Goal: Information Seeking & Learning: Learn about a topic

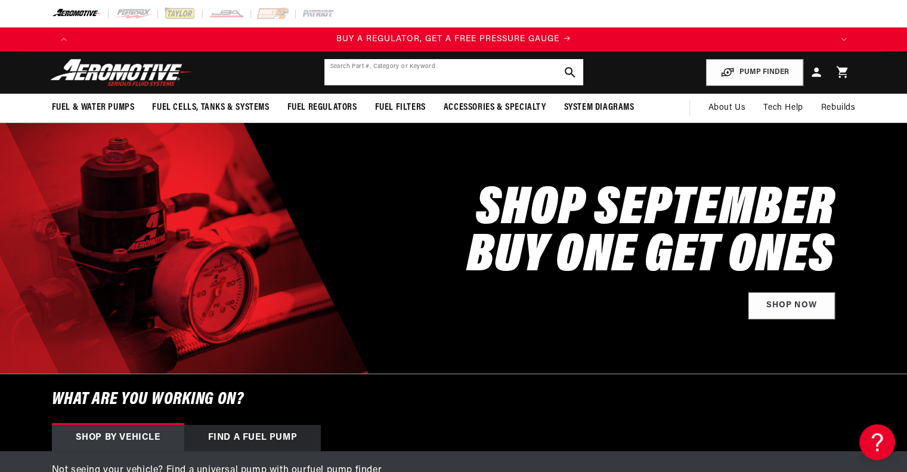
click at [420, 75] on input "text" at bounding box center [453, 72] width 259 height 26
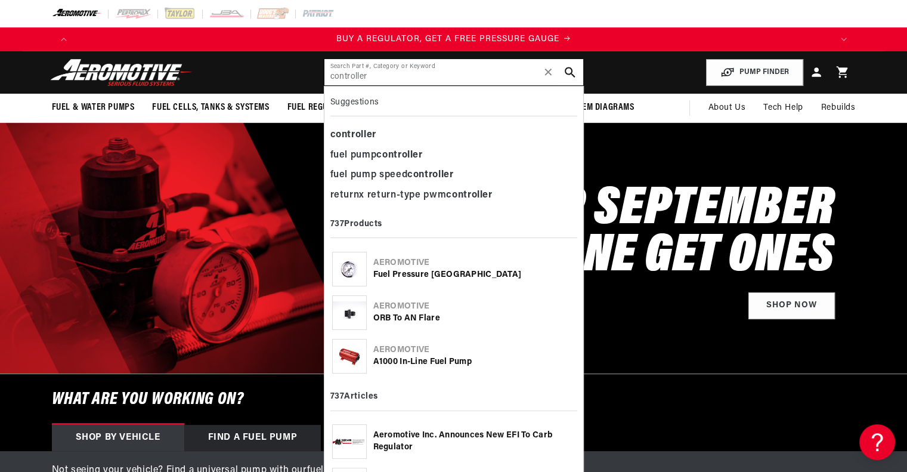
type input "controller"
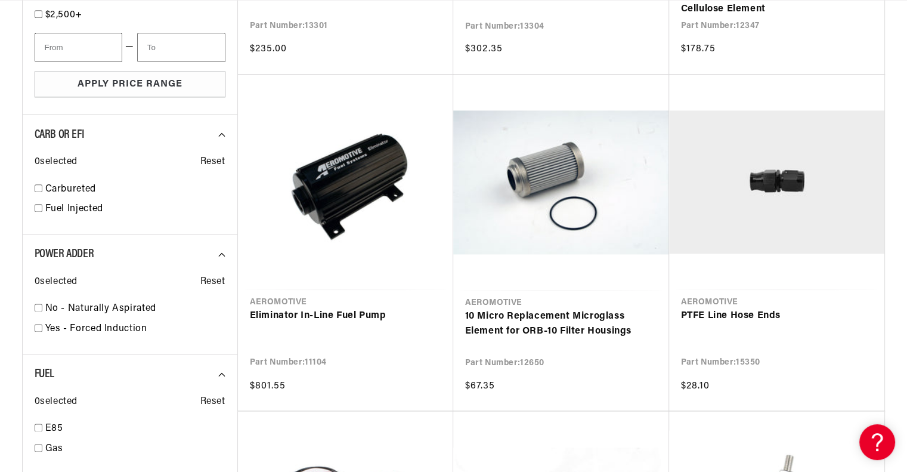
scroll to position [0, 756]
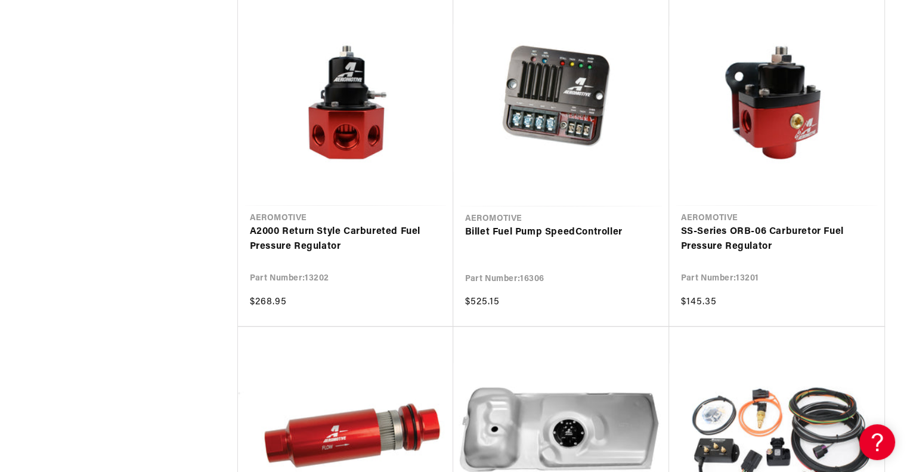
scroll to position [3220, 0]
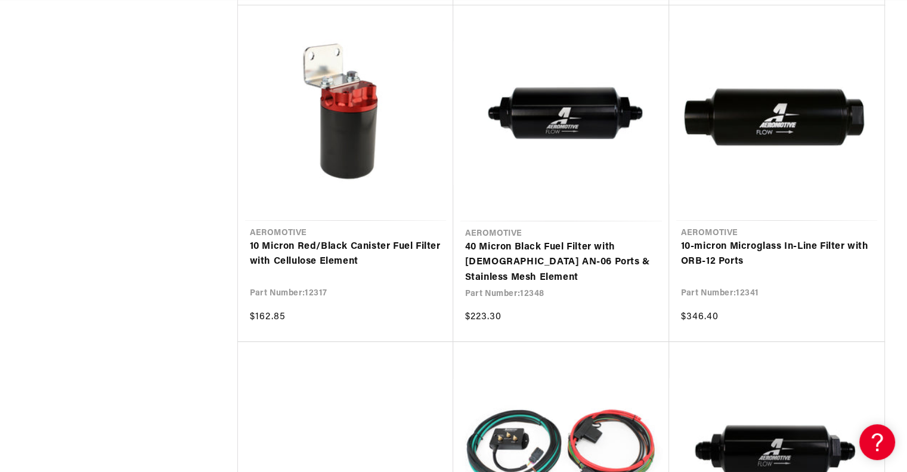
scroll to position [0, 2269]
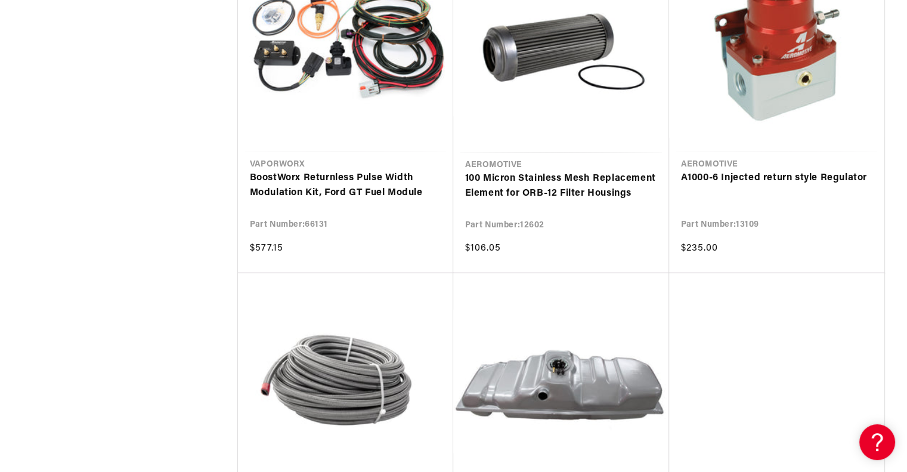
scroll to position [7693, 0]
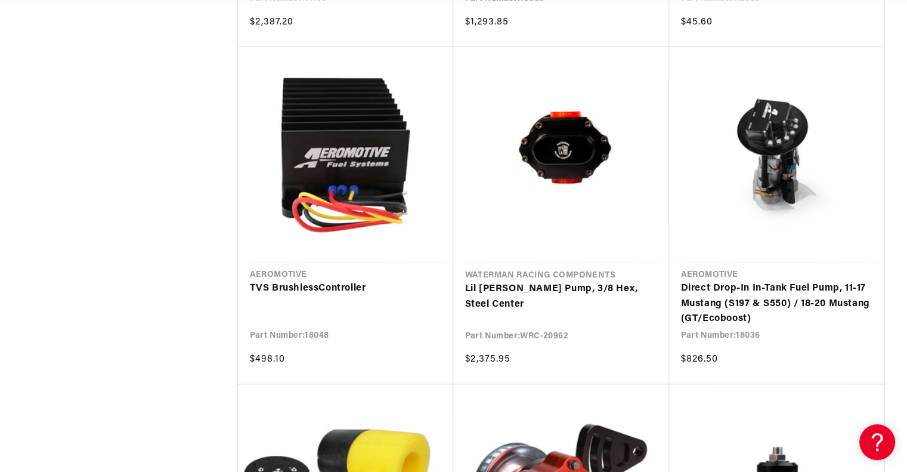
click at [274, 281] on link "TVS Brushless Controller" at bounding box center [345, 289] width 191 height 16
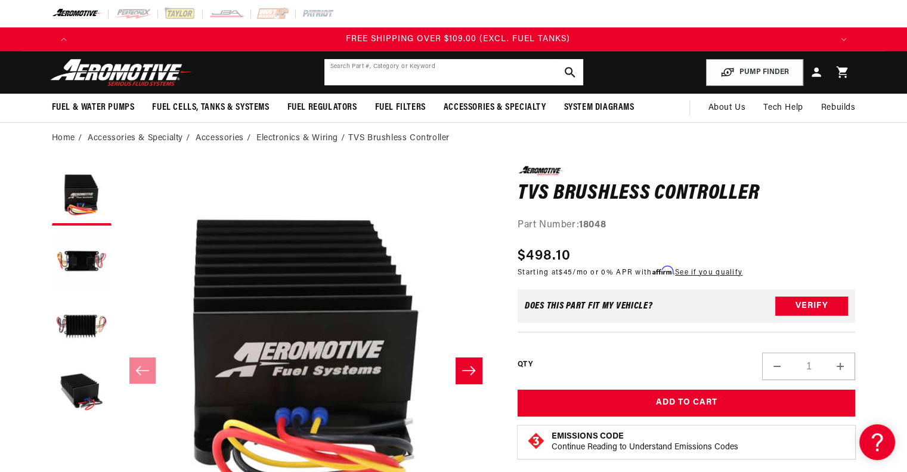
scroll to position [0, 2269]
click at [392, 76] on input "text" at bounding box center [453, 72] width 259 height 26
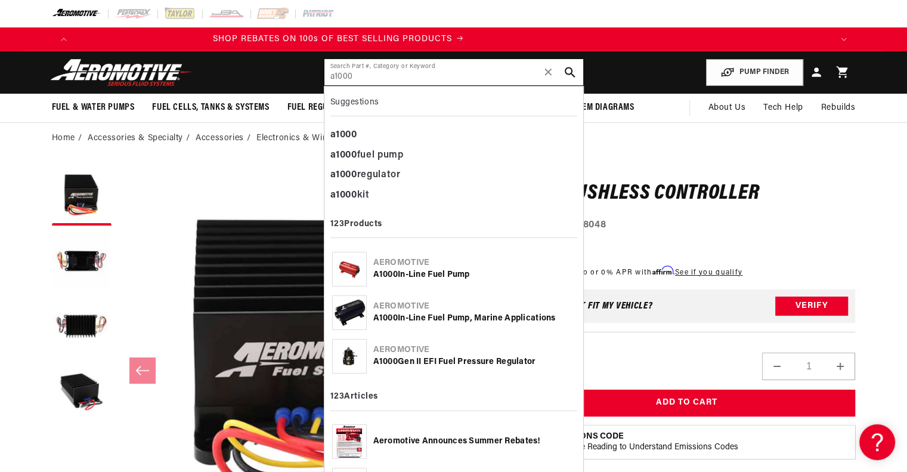
type input "a1000"
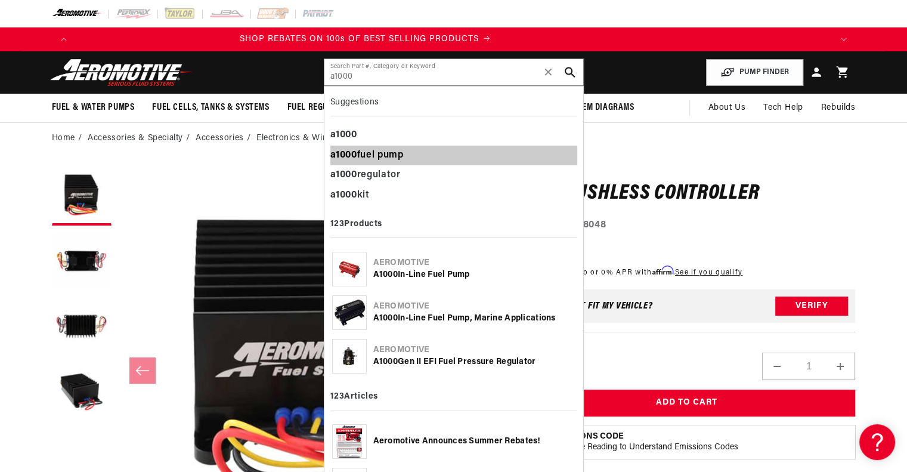
click at [389, 150] on div "a1000 fuel pump" at bounding box center [453, 156] width 247 height 20
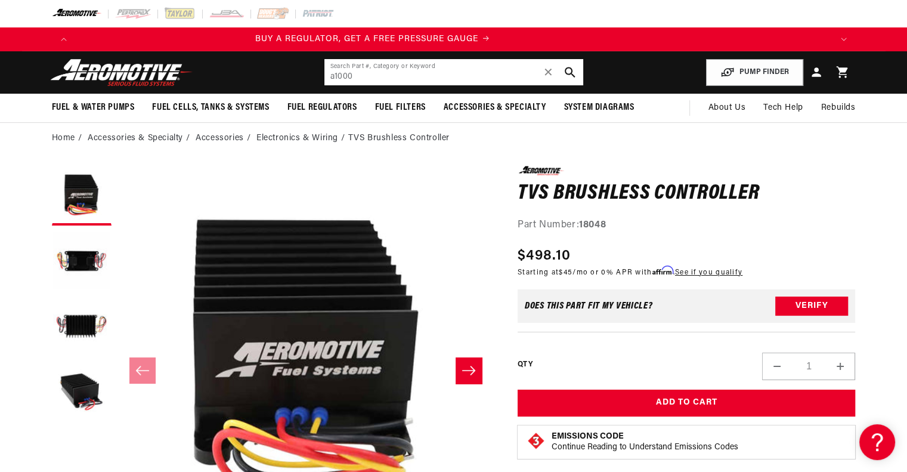
scroll to position [0, 42]
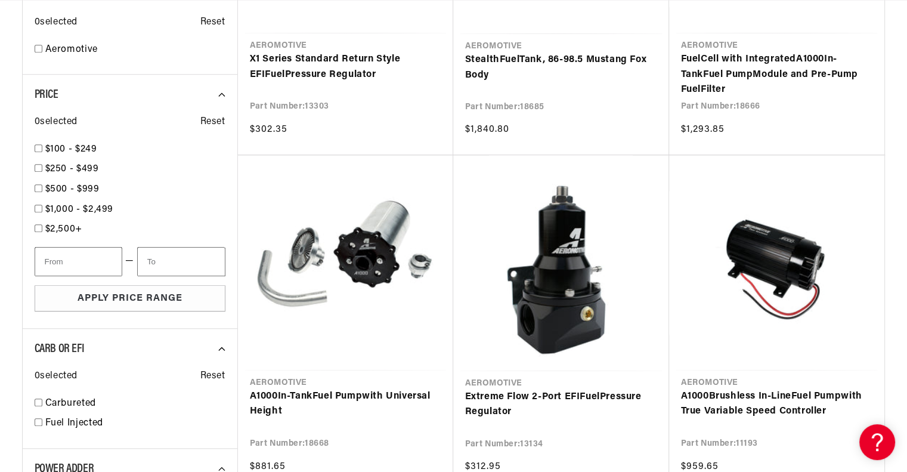
scroll to position [0, 652]
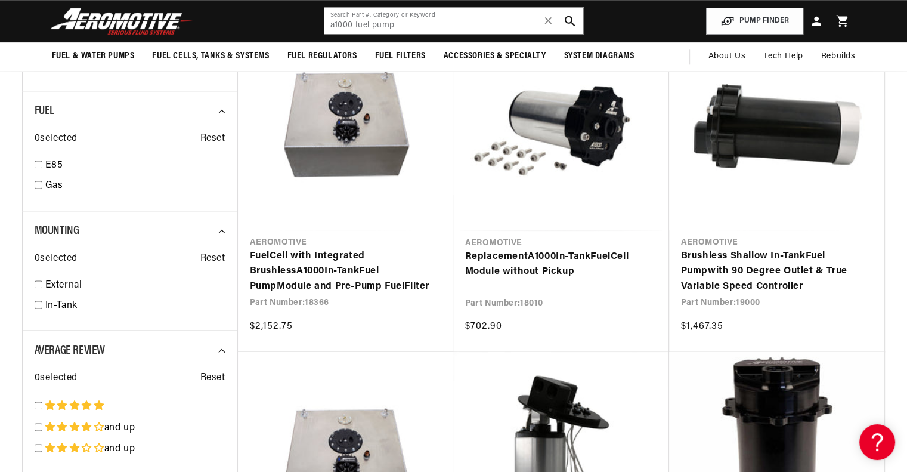
click at [48, 300] on link "In-Tank" at bounding box center [135, 306] width 180 height 16
select select "In-Tank"
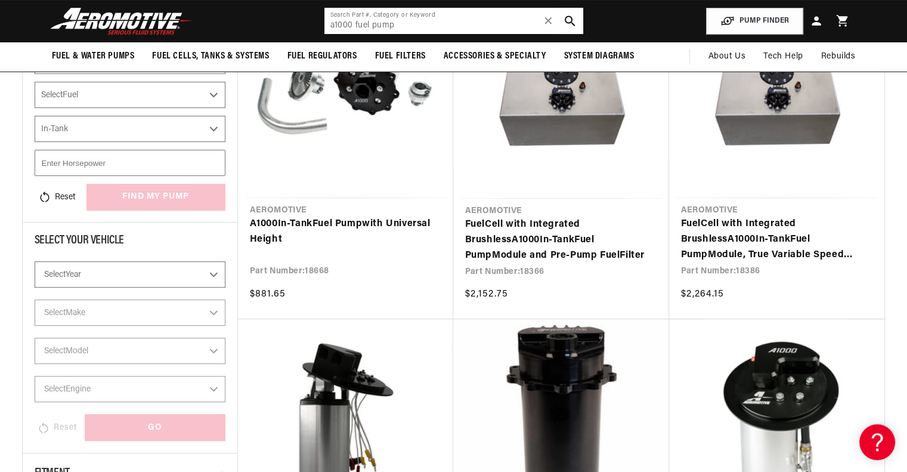
drag, startPoint x: 405, startPoint y: 23, endPoint x: 287, endPoint y: 22, distance: 117.5
click at [287, 22] on header "Fuel & Water Pumps Back In-Tank In-Line Fuel Pumps" at bounding box center [454, 21] width 864 height 42
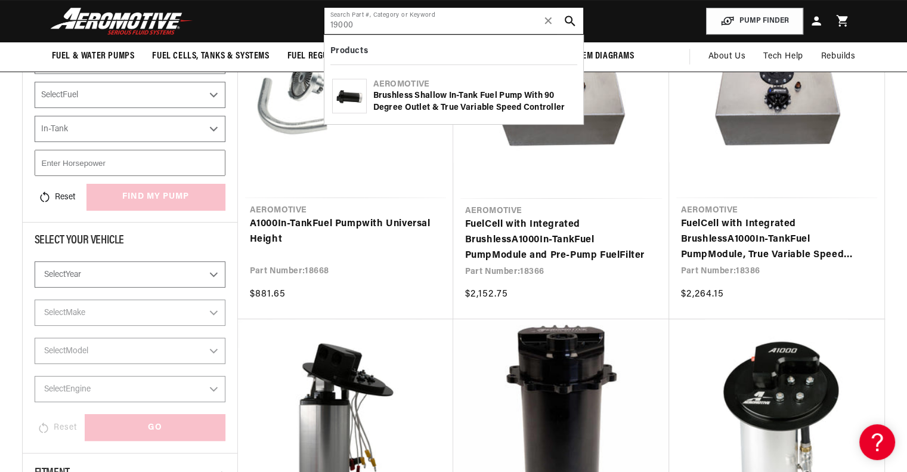
type input "19000"
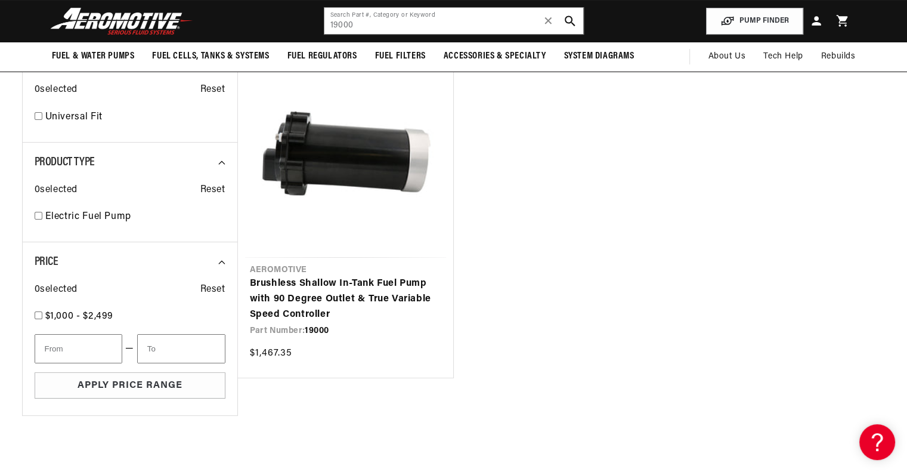
click at [377, 286] on link "Brushless Shallow In-Tank Fuel Pump with 90 Degree Outlet & True Variable Speed…" at bounding box center [345, 299] width 191 height 46
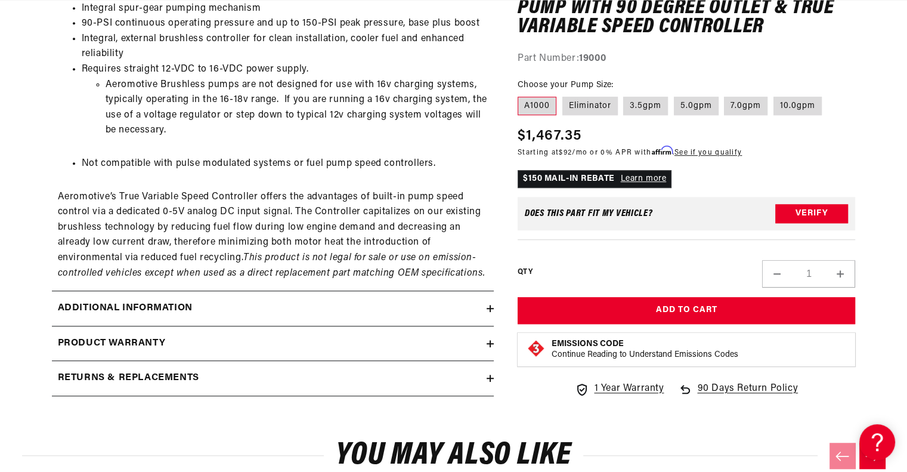
scroll to position [895, 0]
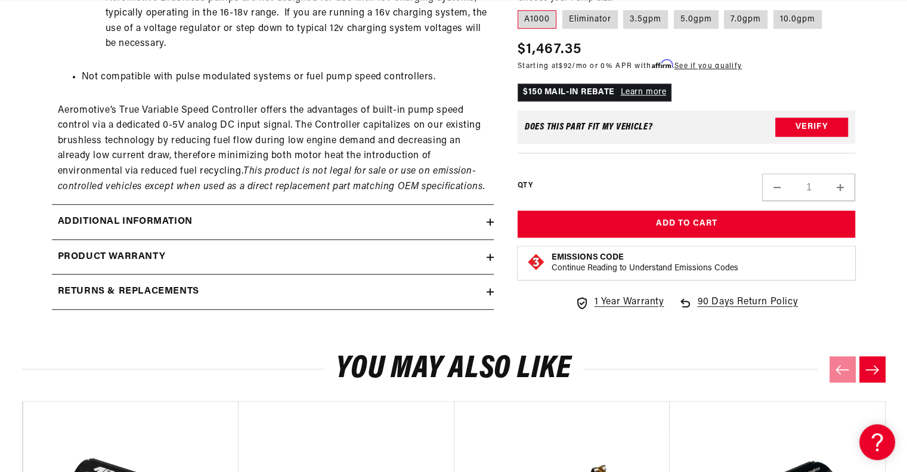
click at [120, 215] on h2 "Additional information" at bounding box center [125, 222] width 135 height 16
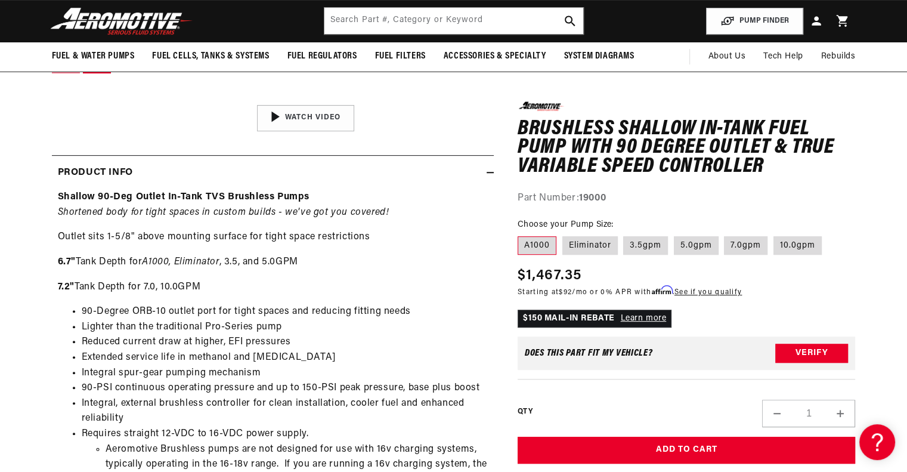
scroll to position [417, 0]
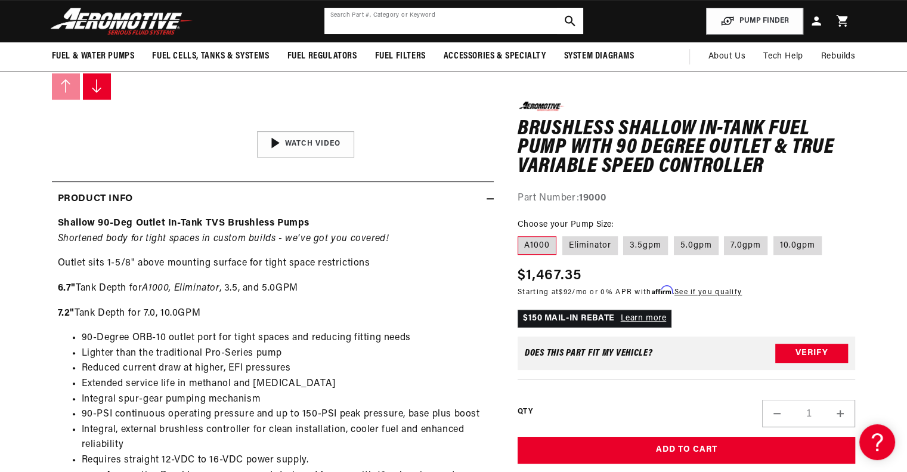
click at [372, 26] on input "text" at bounding box center [453, 21] width 259 height 26
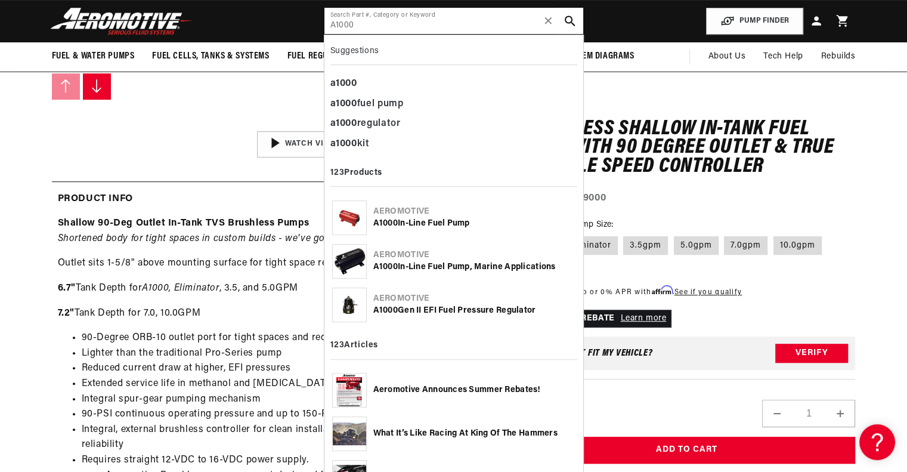
type input "A1000"
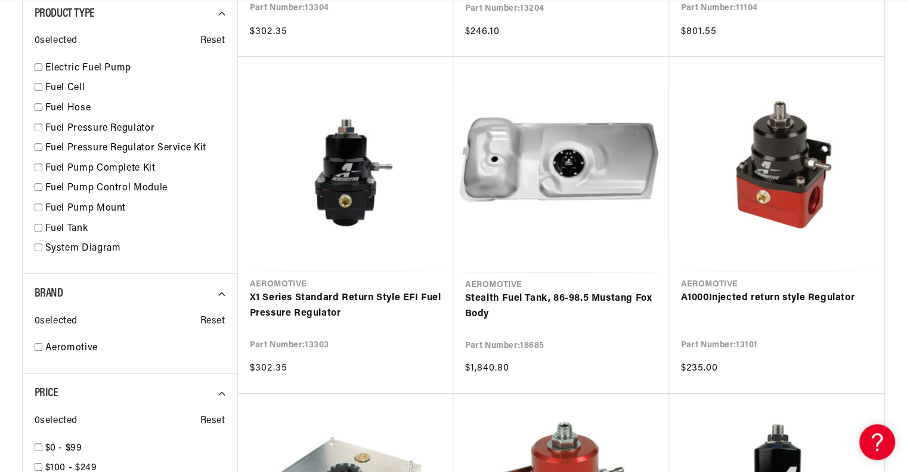
scroll to position [0, 756]
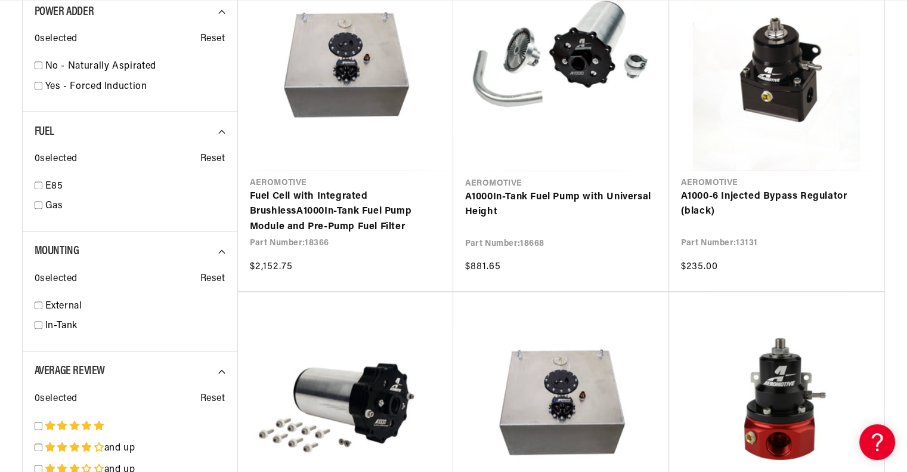
scroll to position [0, 1512]
click at [39, 321] on input "checkbox" at bounding box center [39, 325] width 8 height 8
checkbox input "false"
select select "In-Tank"
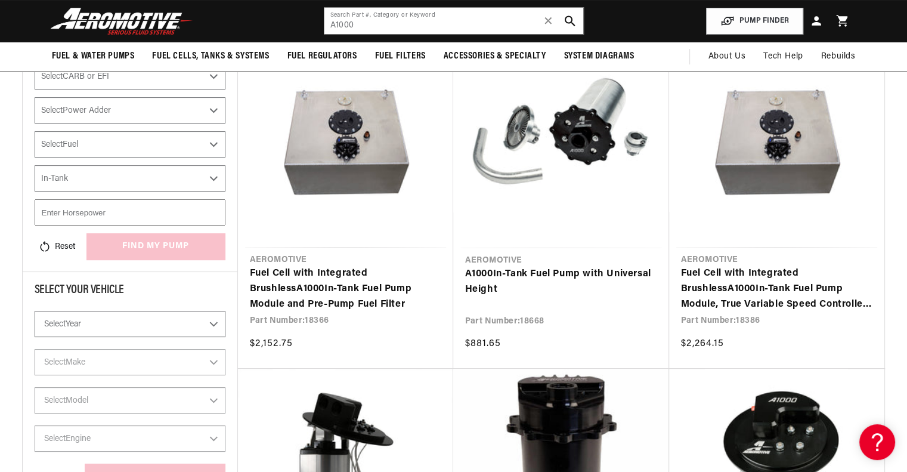
scroll to position [176, 0]
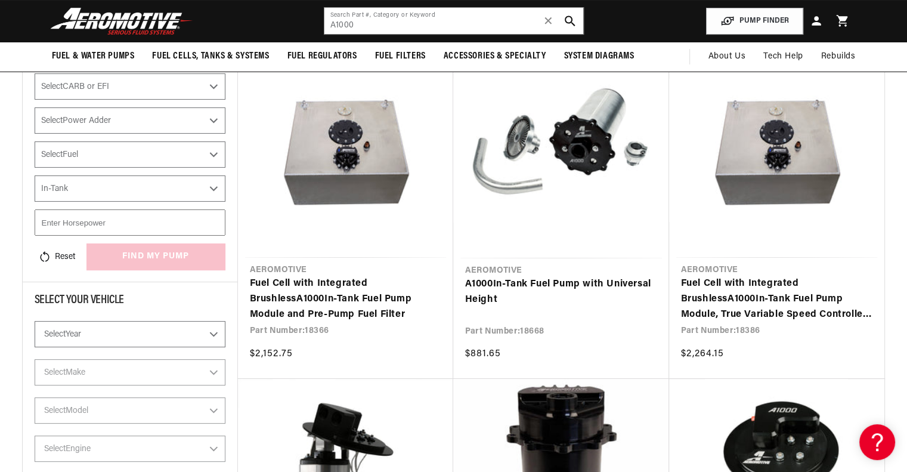
click at [534, 285] on link "A1000 In-Tank Fuel Pump with Universal Height" at bounding box center [561, 292] width 192 height 30
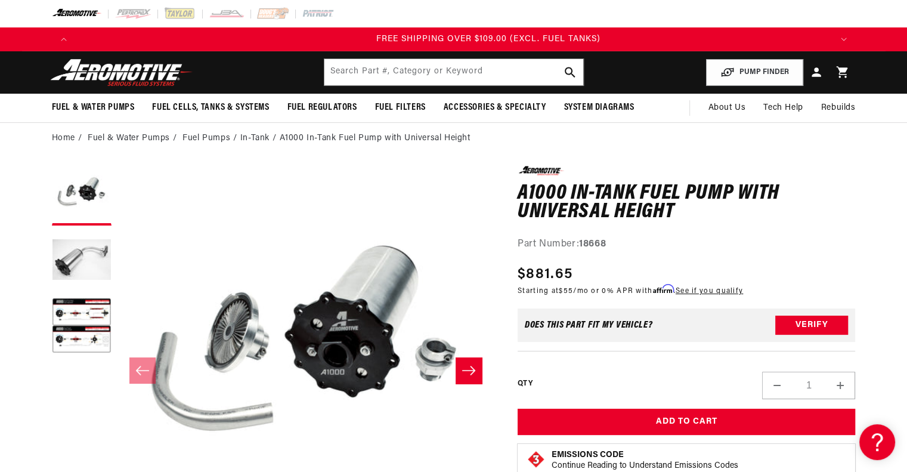
scroll to position [0, 2269]
